Goal: Task Accomplishment & Management: Complete application form

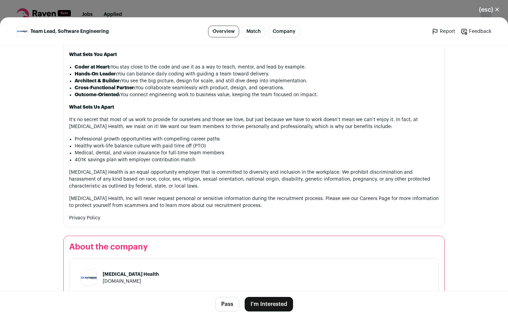
scroll to position [622, 0]
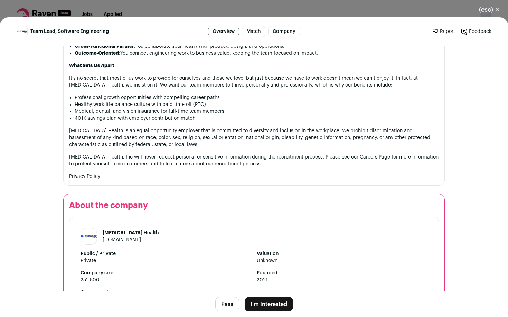
click at [265, 304] on button "I'm Interested" at bounding box center [269, 304] width 48 height 15
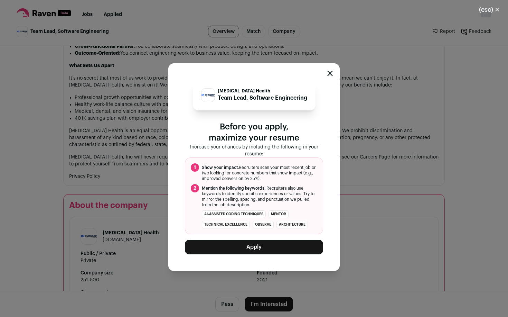
click at [269, 249] on button "Apply" at bounding box center [254, 247] width 138 height 15
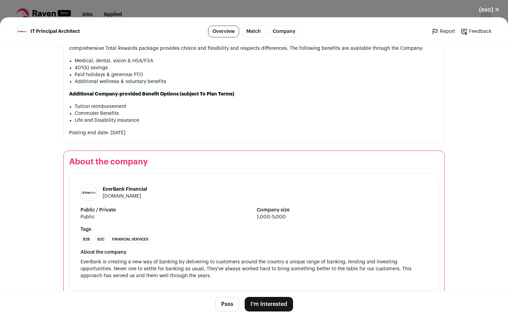
scroll to position [792, 0]
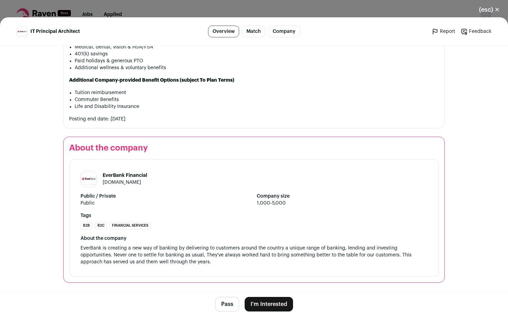
click at [265, 305] on button "I'm Interested" at bounding box center [269, 304] width 48 height 15
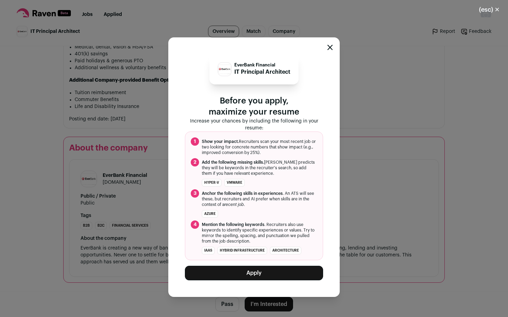
click at [261, 276] on button "Apply" at bounding box center [254, 273] width 138 height 15
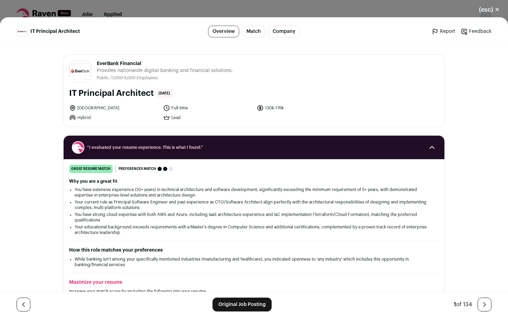
drag, startPoint x: 150, startPoint y: 94, endPoint x: 125, endPoint y: 65, distance: 38.3
click at [126, 65] on div "EverBank Financial [DOMAIN_NAME] Public / Private Public Company size 1,000-5,0…" at bounding box center [254, 91] width 381 height 72
drag, startPoint x: 110, startPoint y: 65, endPoint x: 95, endPoint y: 67, distance: 14.7
click at [97, 67] on div "EverBank Financial Provides nationwide digital banking and financial solutions.…" at bounding box center [165, 71] width 136 height 22
drag, startPoint x: 93, startPoint y: 63, endPoint x: 140, endPoint y: 62, distance: 46.3
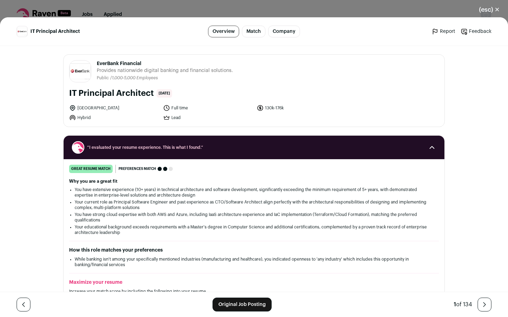
click at [140, 62] on header "EverBank Financial [DOMAIN_NAME] Public / Private Public Company size 1,000-5,0…" at bounding box center [254, 71] width 370 height 22
drag, startPoint x: 137, startPoint y: 63, endPoint x: 332, endPoint y: 102, distance: 199.7
click at [332, 102] on div "EverBank Financial [DOMAIN_NAME] Public / Private Public Company size 1,000-5,0…" at bounding box center [254, 91] width 381 height 72
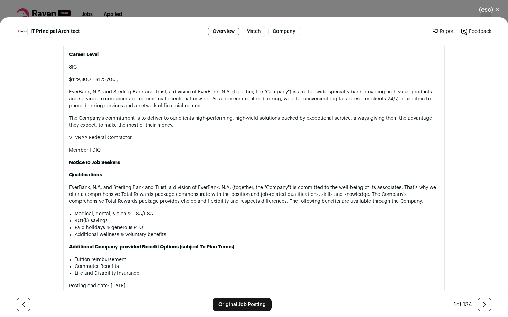
scroll to position [791, 0]
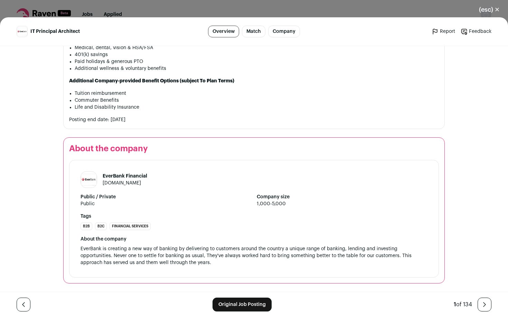
click at [119, 182] on link "[DOMAIN_NAME]" at bounding box center [122, 183] width 38 height 5
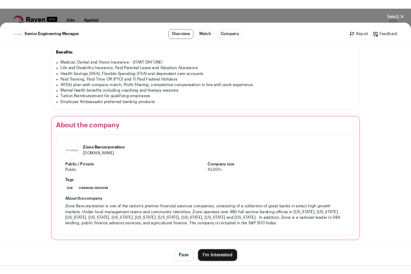
scroll to position [712, 0]
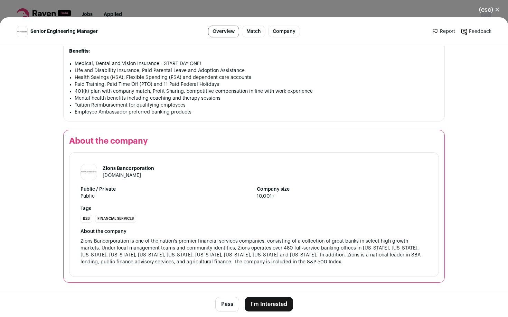
click at [263, 302] on button "I'm Interested" at bounding box center [269, 304] width 48 height 15
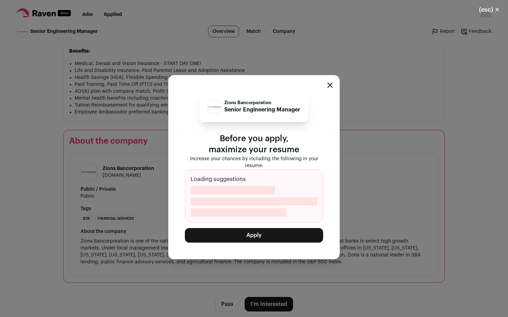
click at [249, 233] on button "Apply" at bounding box center [254, 235] width 138 height 15
